Goal: Task Accomplishment & Management: Complete application form

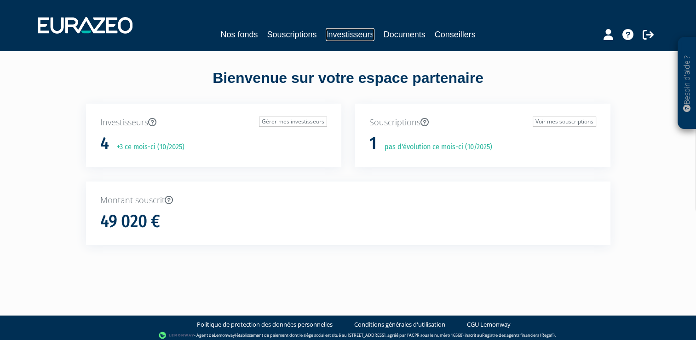
click at [343, 35] on link "Investisseurs" at bounding box center [350, 34] width 48 height 13
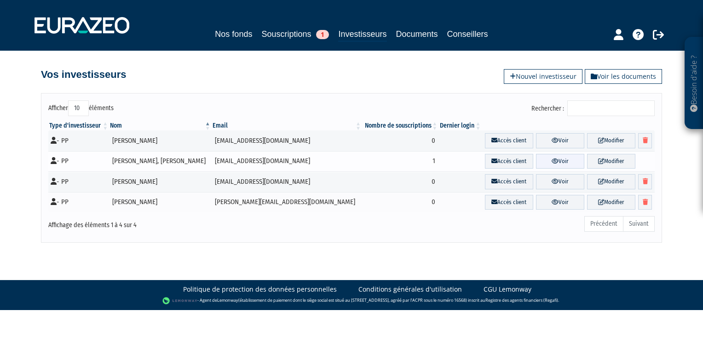
click at [546, 159] on link "Voir" at bounding box center [560, 161] width 48 height 15
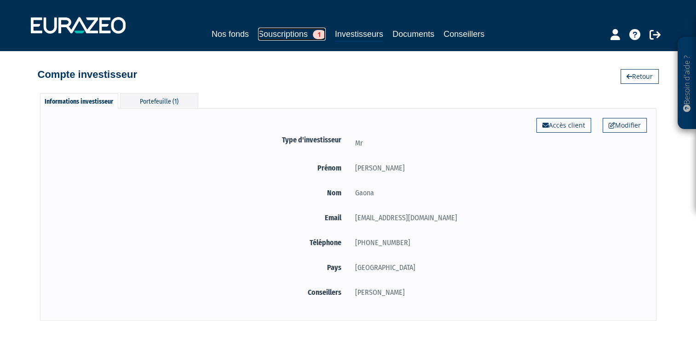
click at [281, 33] on link "Souscriptions 1" at bounding box center [292, 34] width 68 height 13
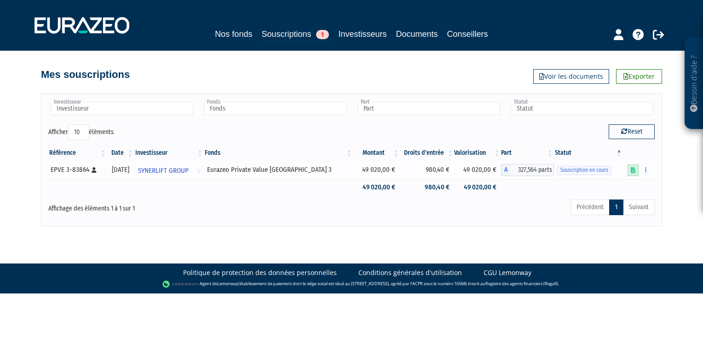
click at [634, 168] on icon at bounding box center [633, 170] width 5 height 6
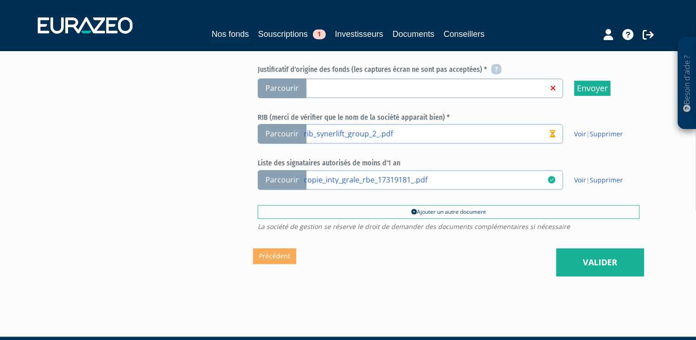
scroll to position [425, 0]
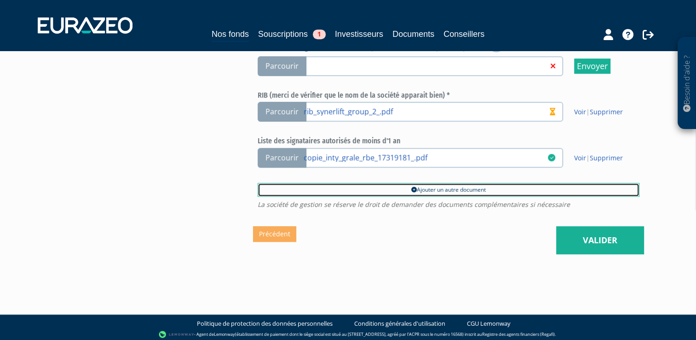
click at [426, 185] on link "Ajouter un autre document" at bounding box center [449, 190] width 382 height 14
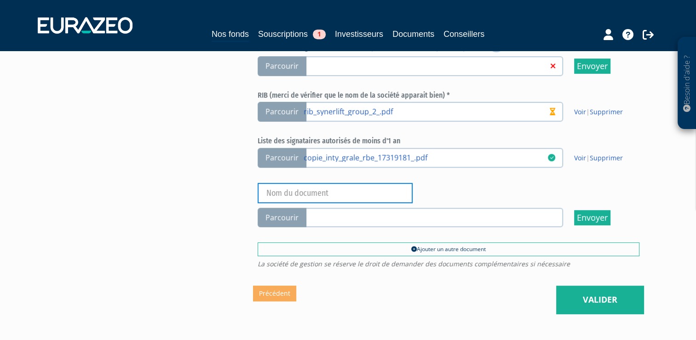
click at [347, 187] on input "text" at bounding box center [335, 193] width 155 height 20
type input "comptes synerlift"
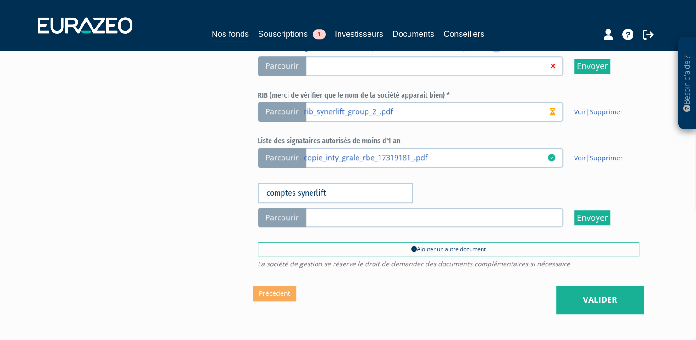
click at [284, 208] on span "Parcourir" at bounding box center [282, 218] width 49 height 20
click at [0, 0] on input "Parcourir" at bounding box center [0, 0] width 0 height 0
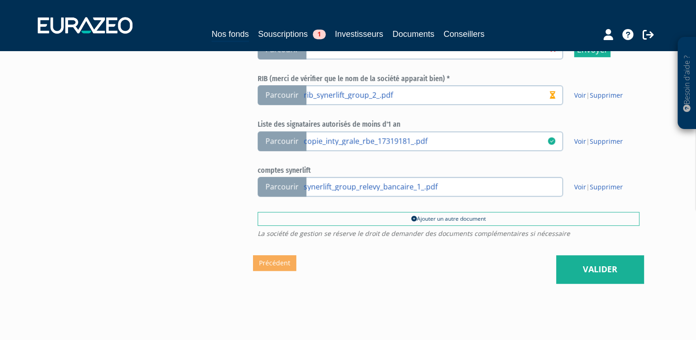
scroll to position [441, 0]
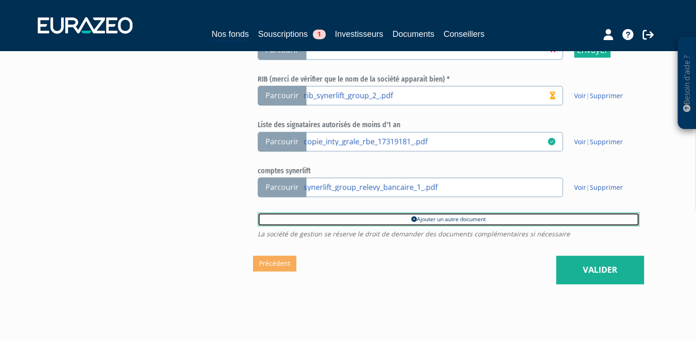
click at [432, 215] on link "Ajouter un autre document" at bounding box center [449, 219] width 382 height 14
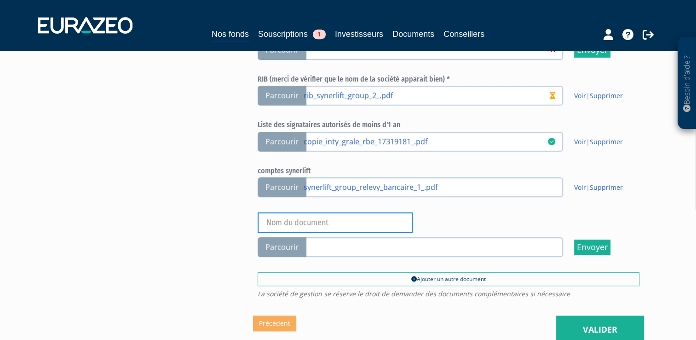
click at [321, 220] on input "text" at bounding box center [335, 222] width 155 height 20
type input "preuve transfert lift vers synerlift"
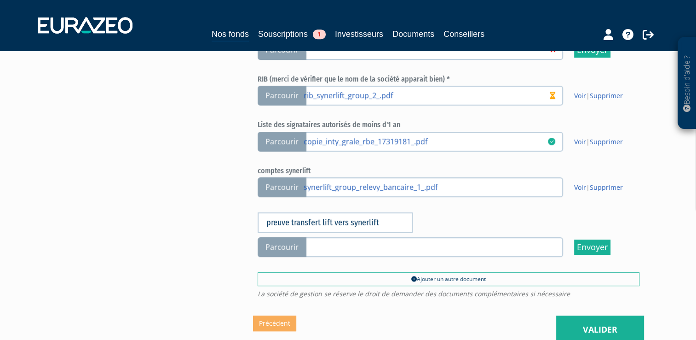
click at [281, 241] on span "Parcourir" at bounding box center [282, 247] width 49 height 20
click at [0, 0] on input "Parcourir" at bounding box center [0, 0] width 0 height 0
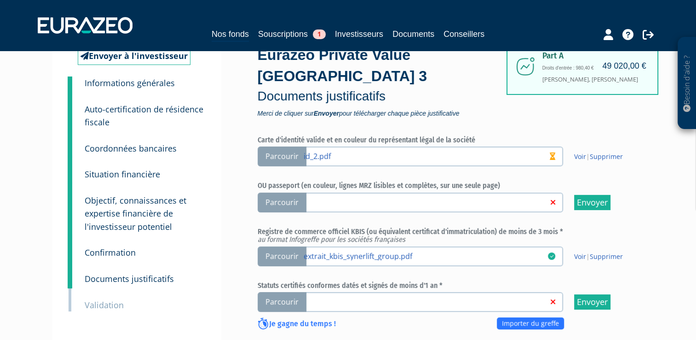
scroll to position [30, 0]
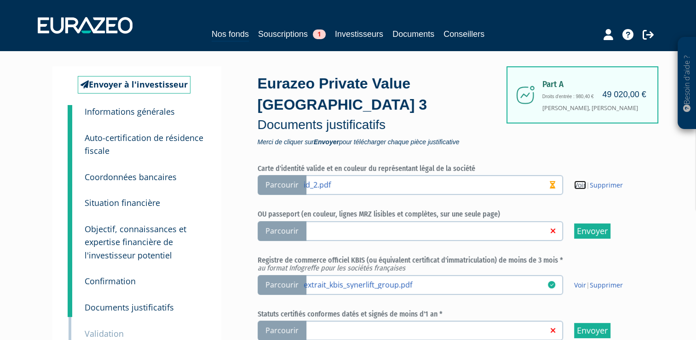
click at [581, 183] on link "Voir" at bounding box center [580, 184] width 12 height 9
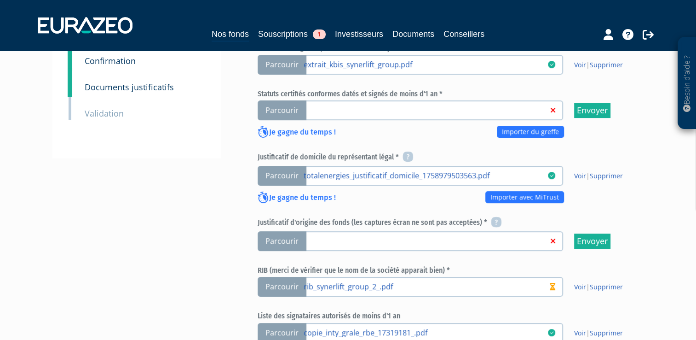
scroll to position [253, 0]
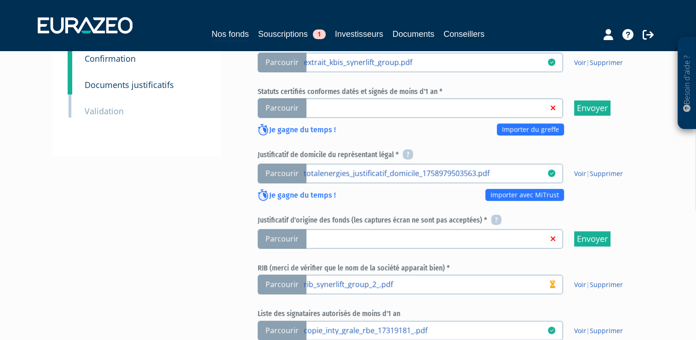
click at [280, 106] on span "Parcourir" at bounding box center [282, 108] width 49 height 20
click at [0, 0] on input "Parcourir" at bounding box center [0, 0] width 0 height 0
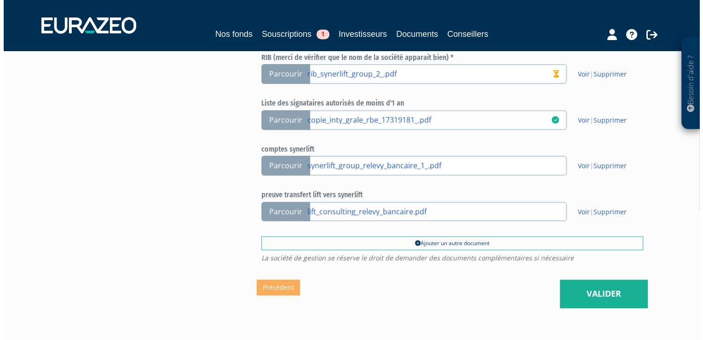
scroll to position [462, 0]
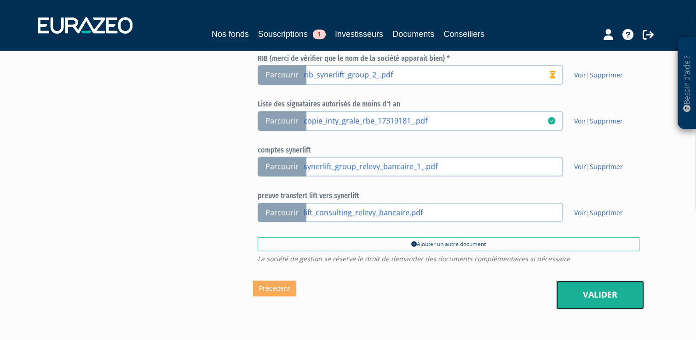
click at [608, 298] on link "Valider" at bounding box center [600, 294] width 88 height 29
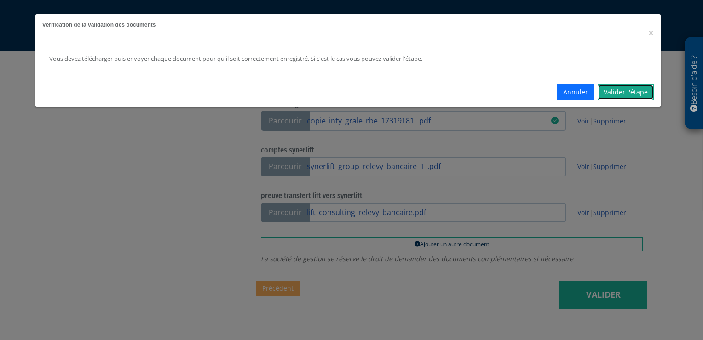
click at [622, 91] on link "Valider l'étape" at bounding box center [626, 92] width 56 height 16
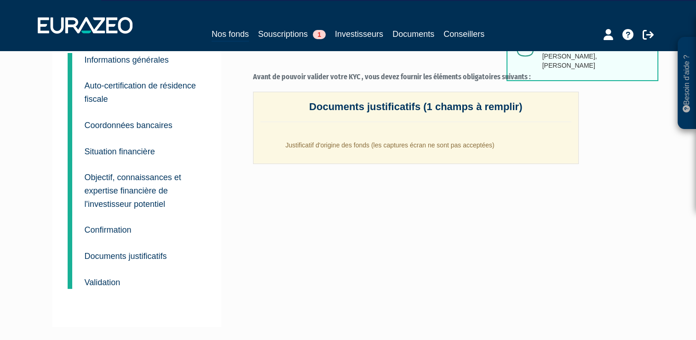
scroll to position [136, 0]
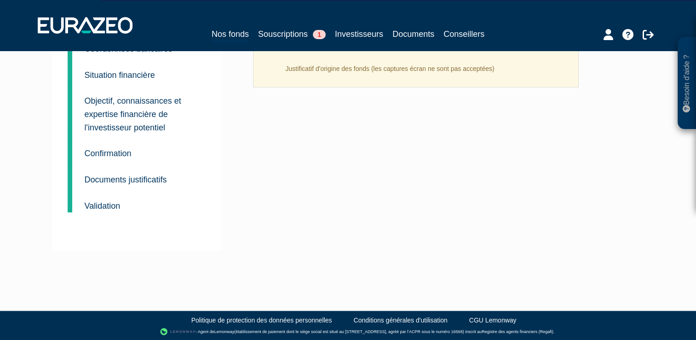
click at [116, 175] on small "Documents justificatifs" at bounding box center [126, 179] width 82 height 9
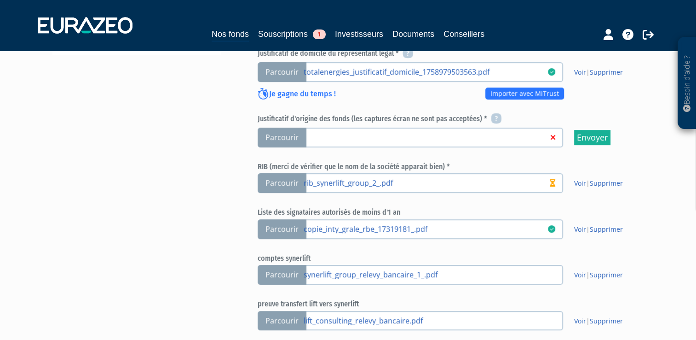
scroll to position [355, 0]
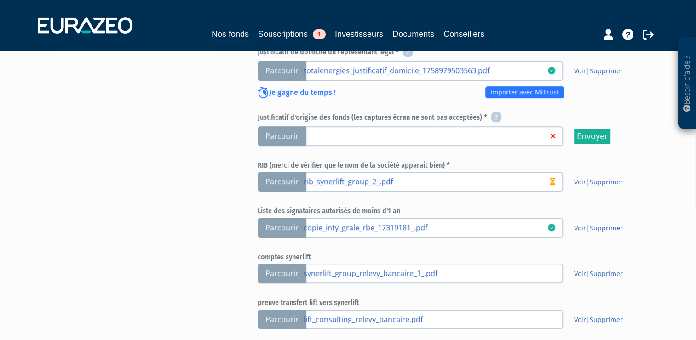
click at [291, 134] on span "Parcourir" at bounding box center [282, 136] width 49 height 20
click at [0, 0] on input "Parcourir" at bounding box center [0, 0] width 0 height 0
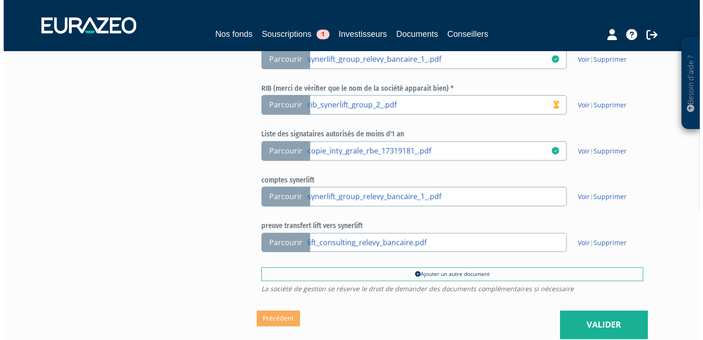
scroll to position [516, 0]
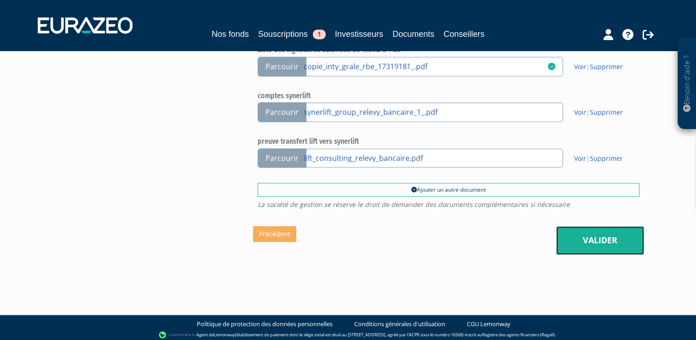
click at [587, 232] on link "Valider" at bounding box center [600, 240] width 88 height 29
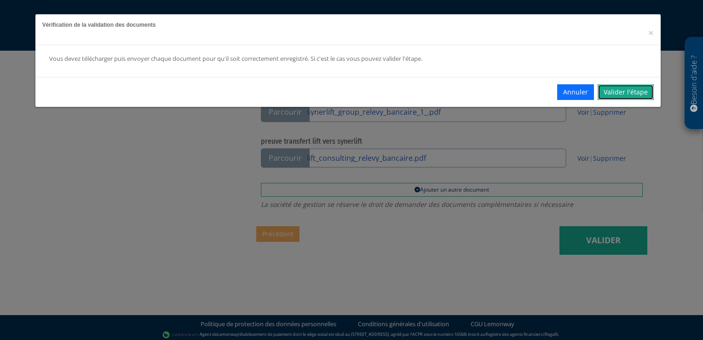
click at [617, 91] on link "Valider l'étape" at bounding box center [626, 92] width 56 height 16
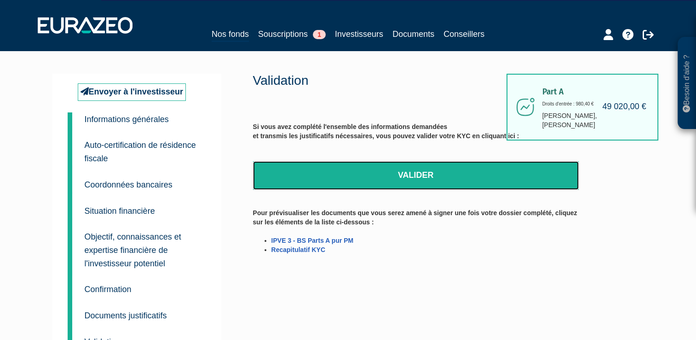
click at [415, 172] on link "Valider" at bounding box center [416, 175] width 326 height 29
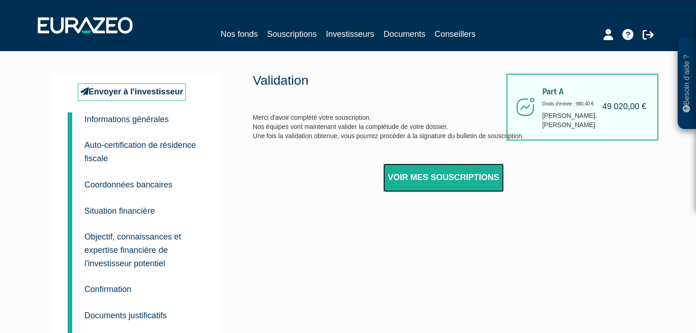
click at [436, 176] on link "Voir mes souscriptions" at bounding box center [443, 177] width 121 height 29
